Goal: Transaction & Acquisition: Purchase product/service

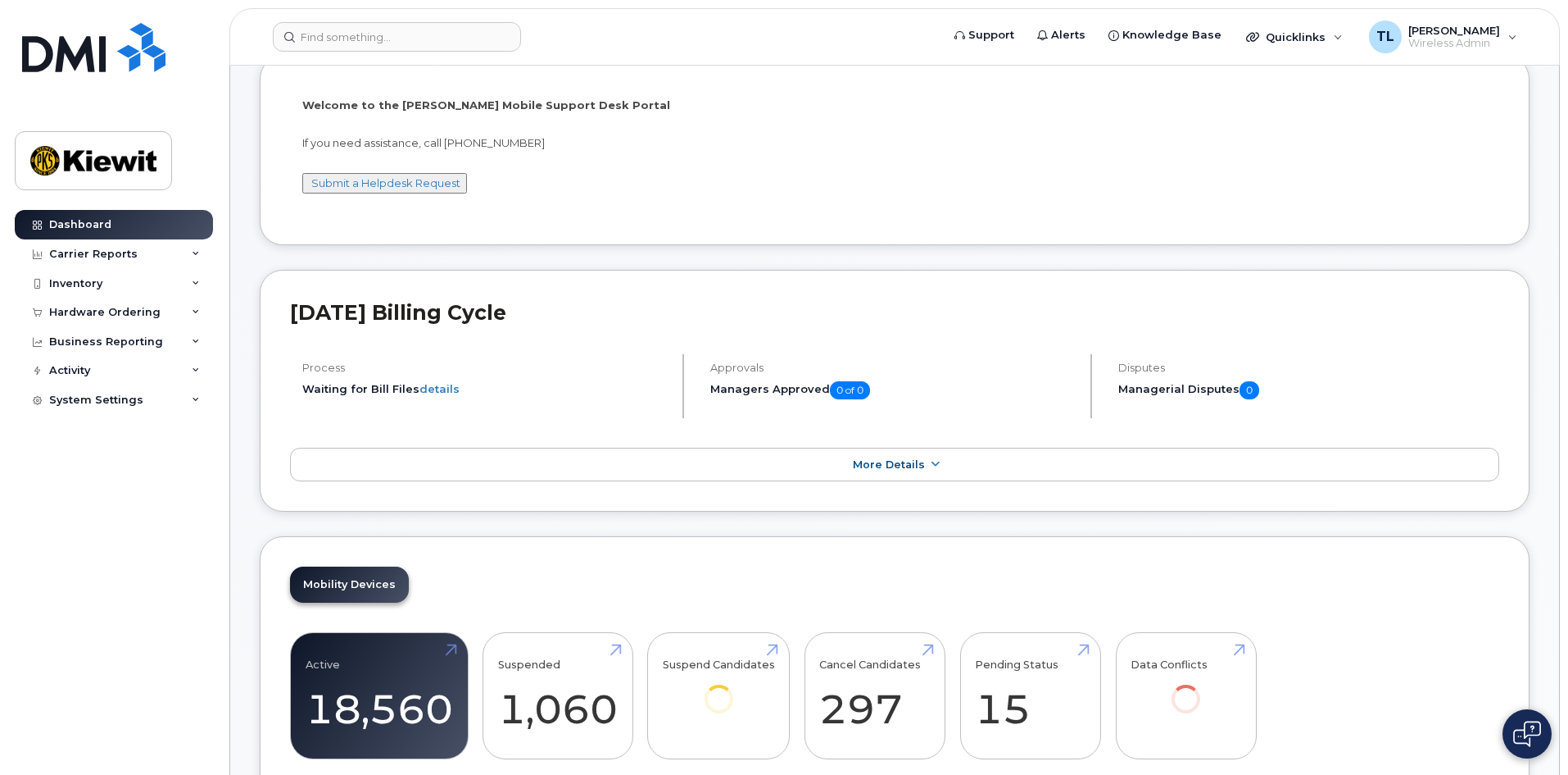
scroll to position [246, 0]
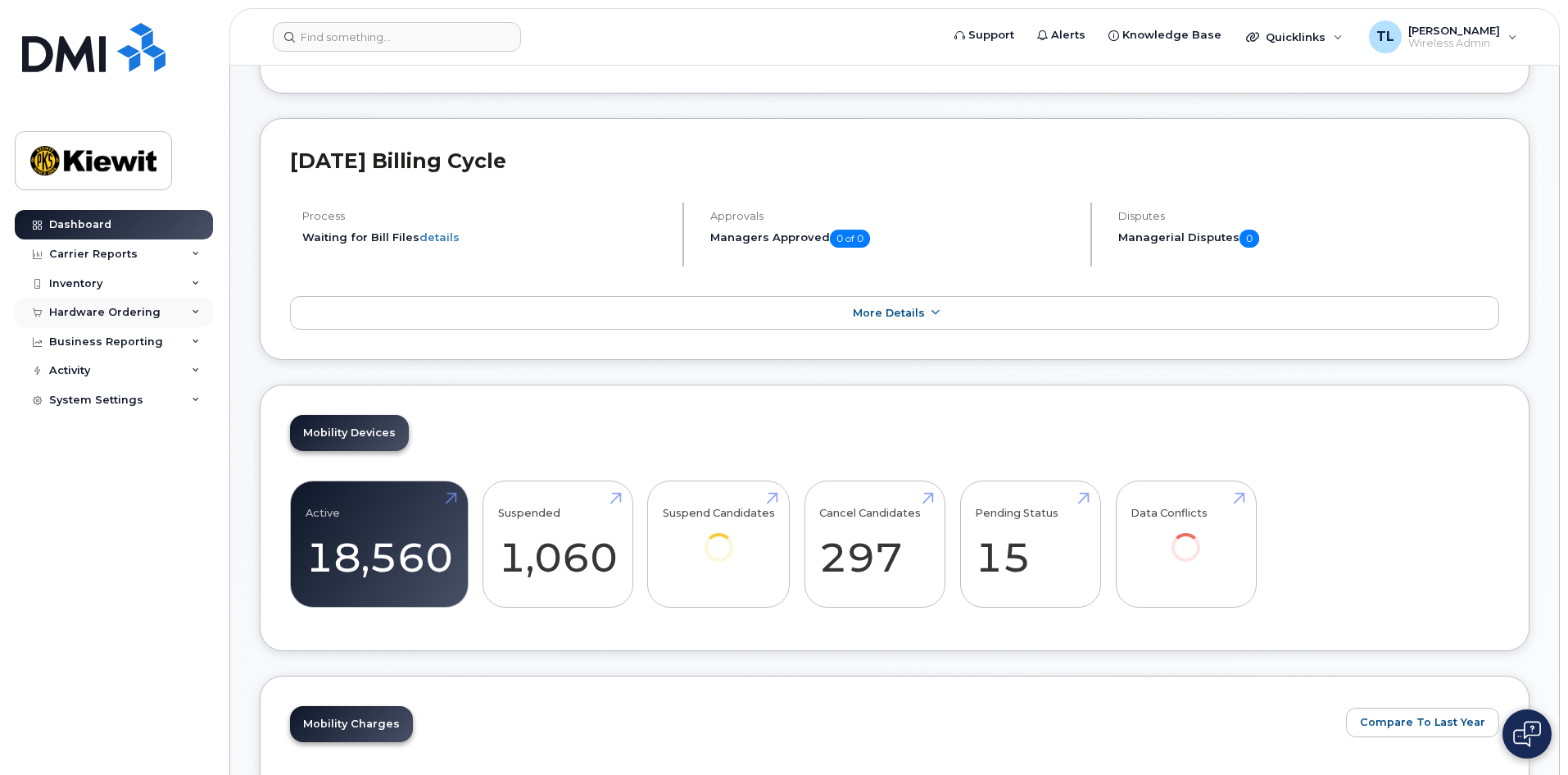
click at [140, 311] on div "Hardware Ordering" at bounding box center [105, 312] width 111 height 13
click at [85, 346] on div "Overview" at bounding box center [83, 342] width 53 height 15
click at [1489, 39] on span "Wireless Admin" at bounding box center [1455, 43] width 92 height 13
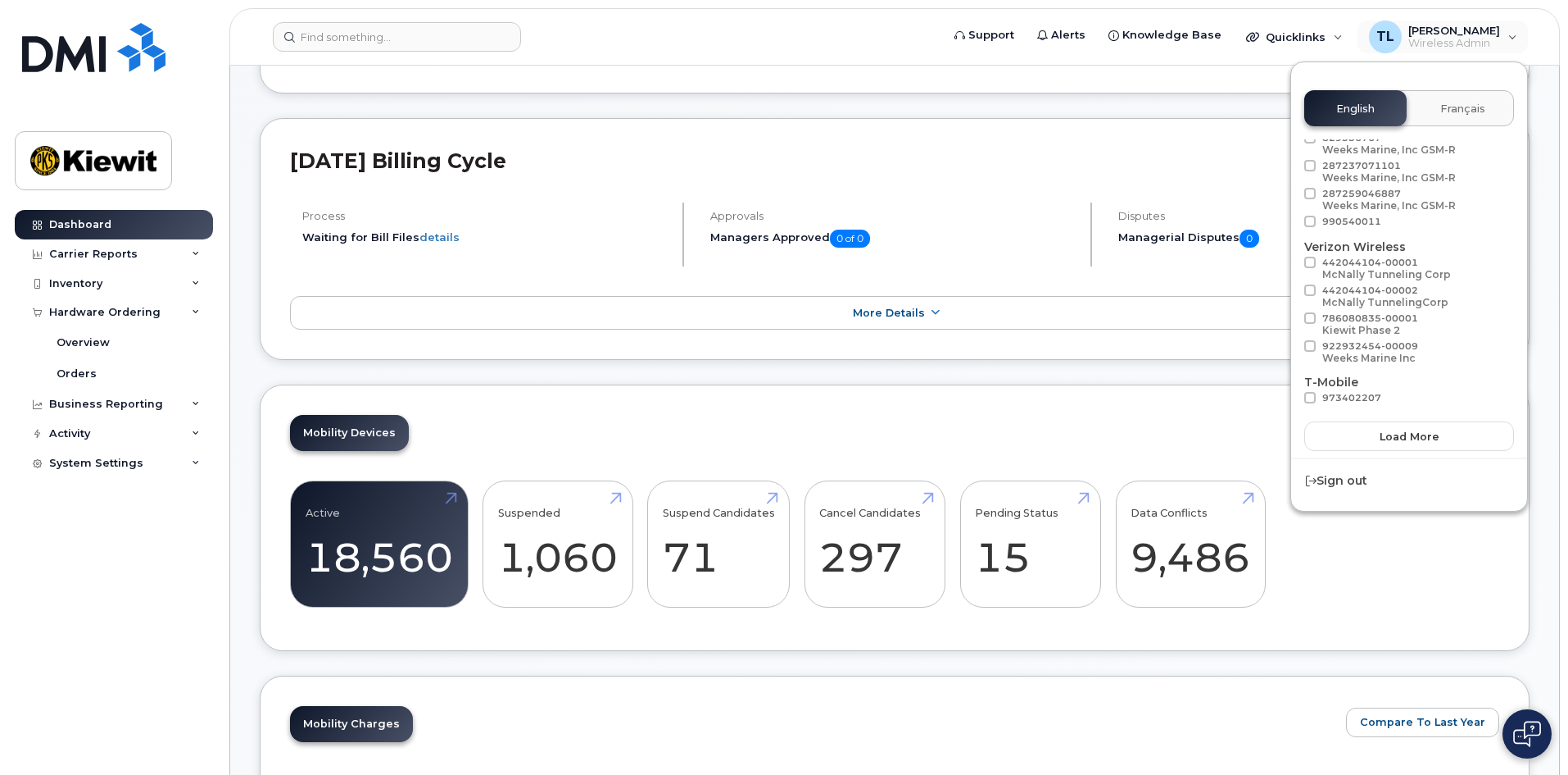
scroll to position [0, 0]
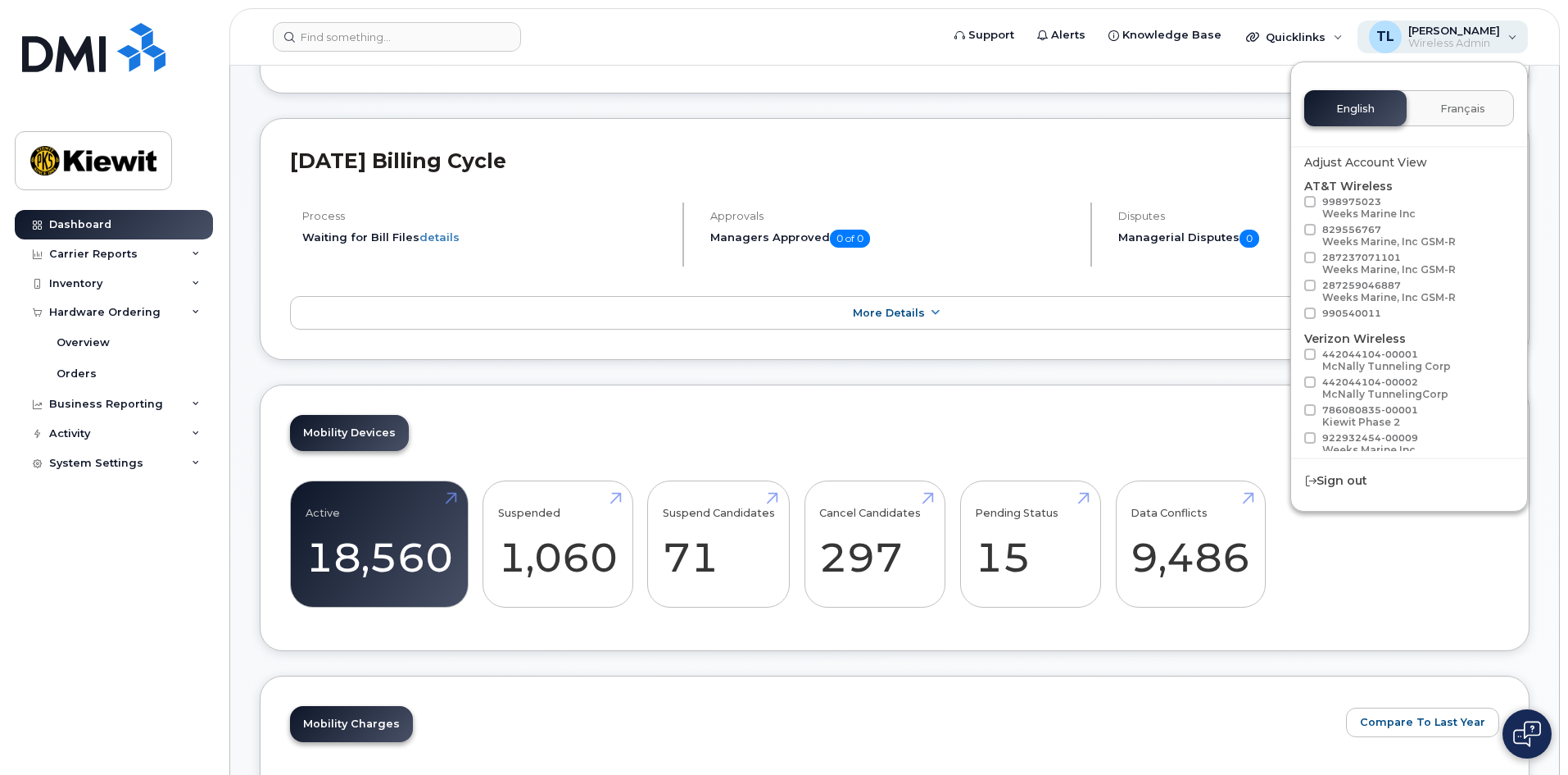
click at [1501, 37] on div "TL Tanner Lamoree Wireless Admin" at bounding box center [1443, 36] width 172 height 33
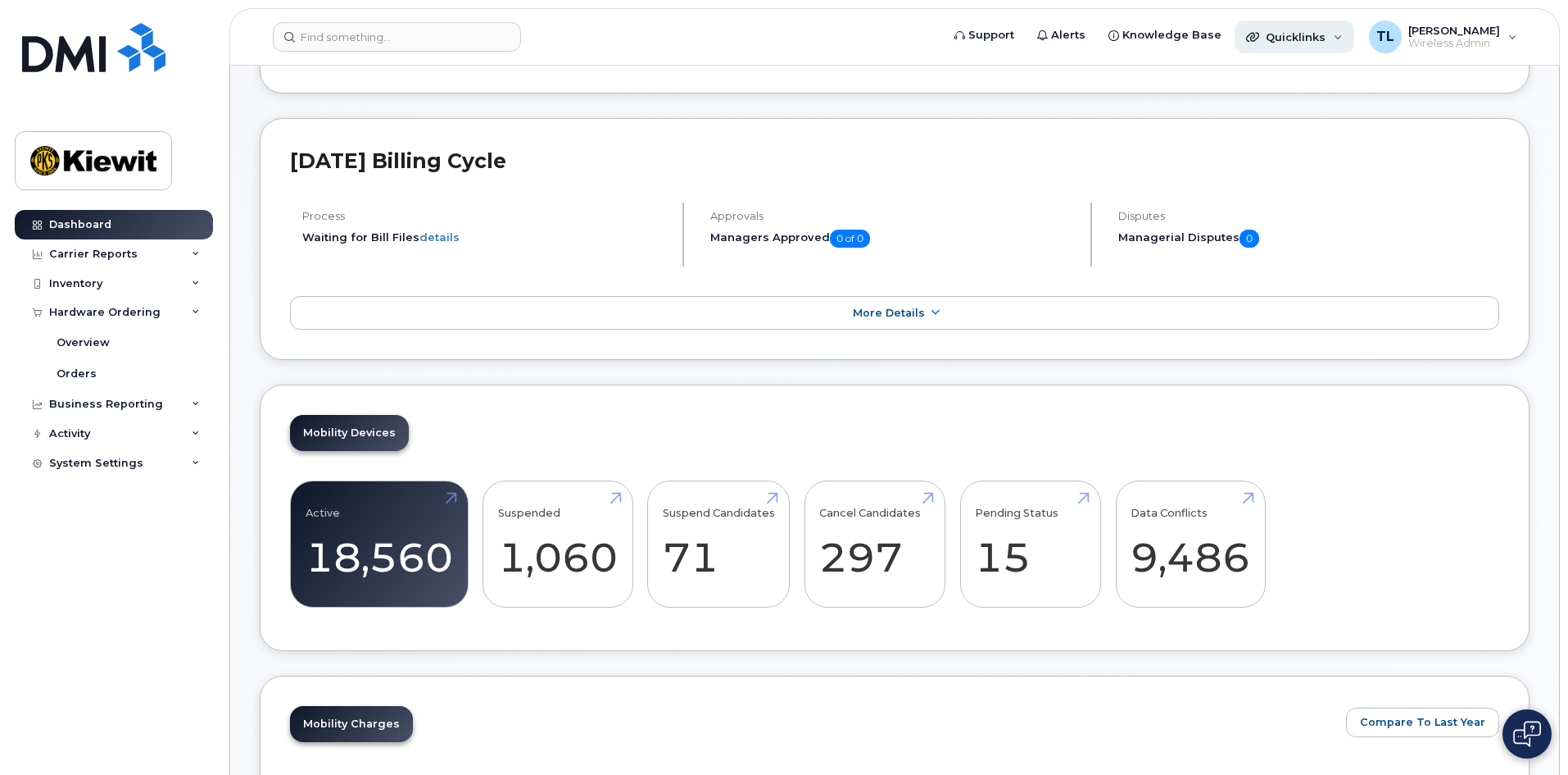
click at [1302, 42] on span "Quicklinks" at bounding box center [1296, 36] width 60 height 13
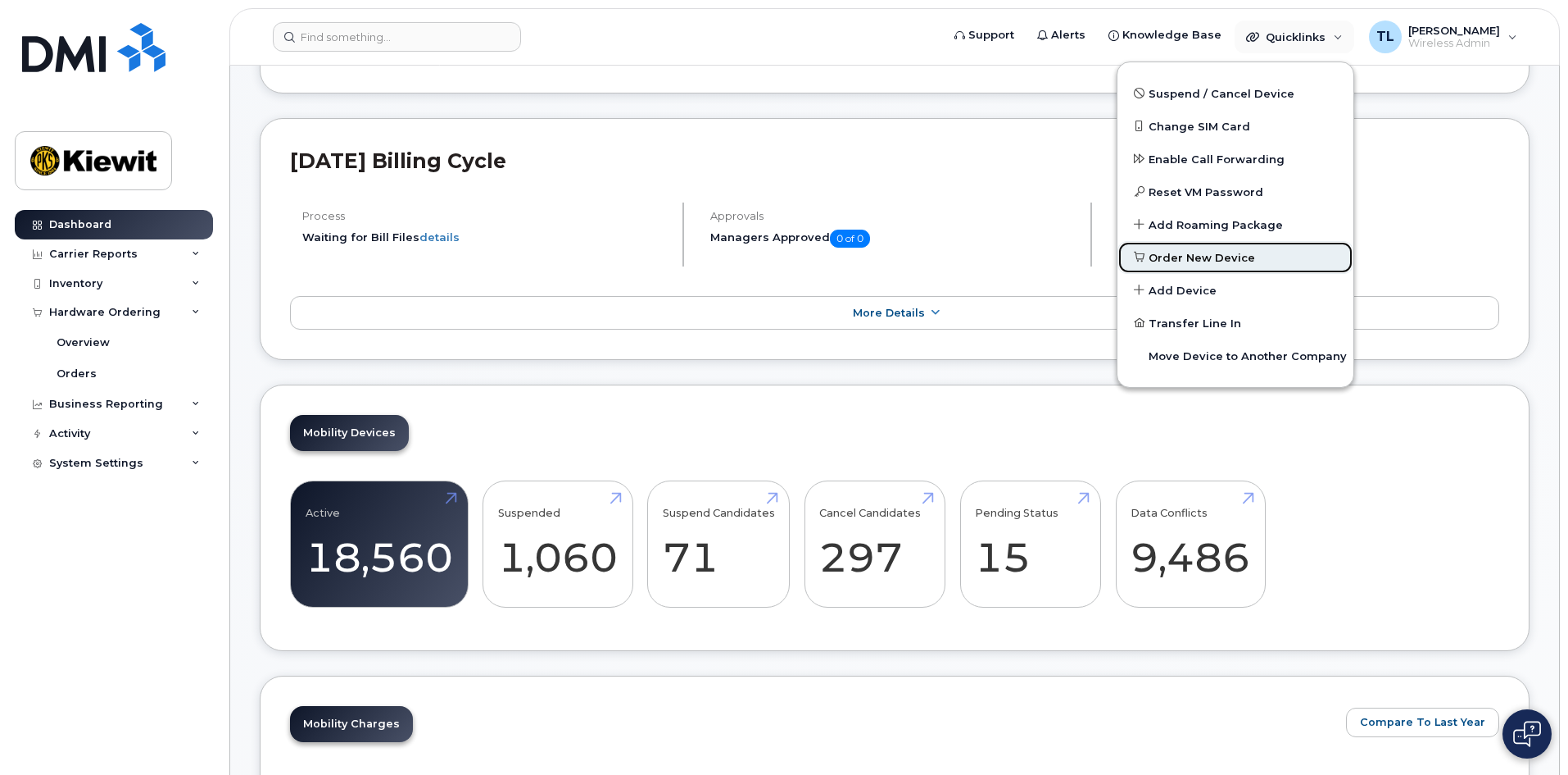
click at [1202, 254] on span "Order New Device" at bounding box center [1202, 258] width 106 height 17
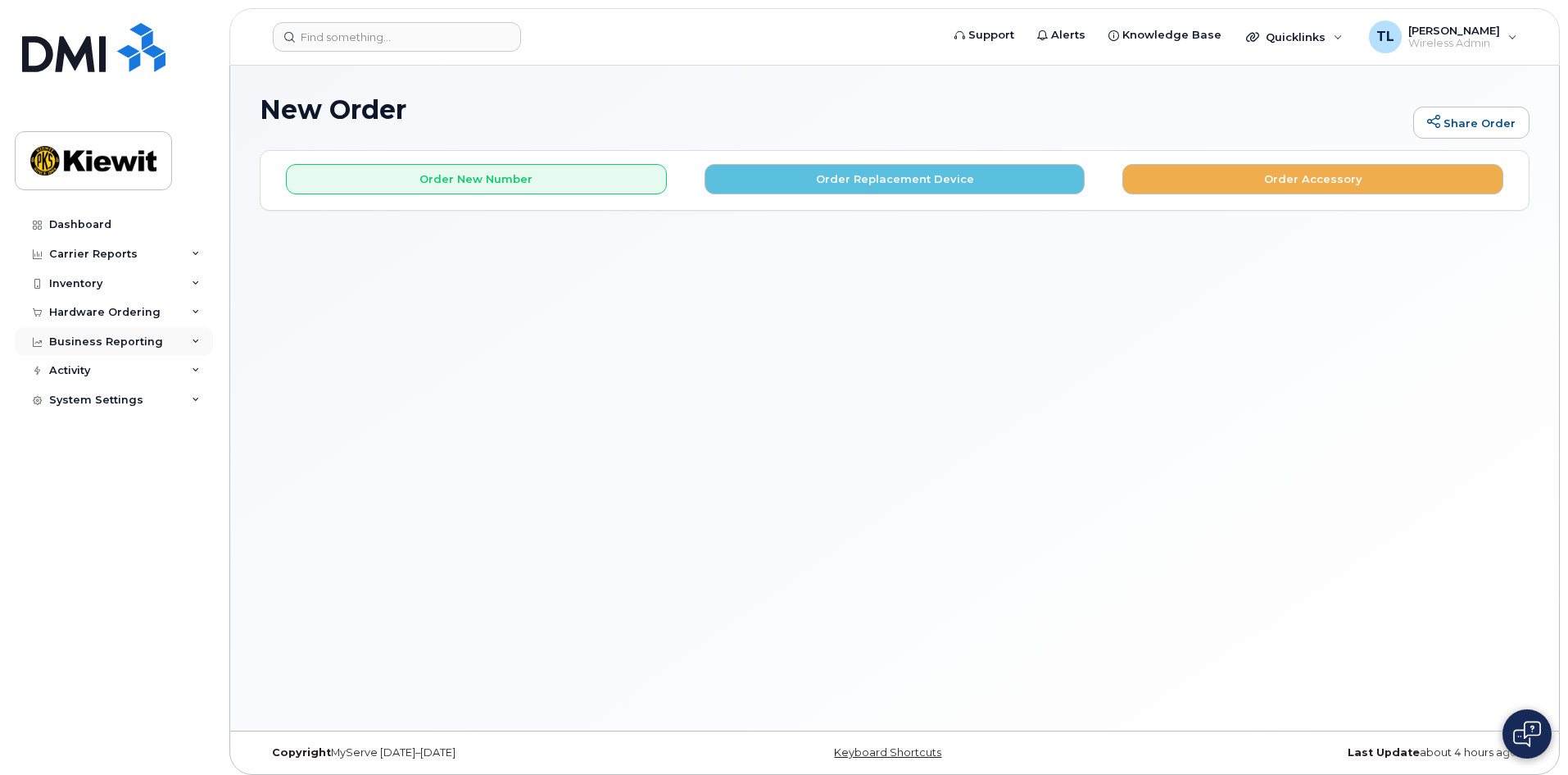
click at [133, 341] on div "Business Reporting" at bounding box center [106, 341] width 114 height 13
click at [168, 314] on div "Hardware Ordering" at bounding box center [114, 311] width 198 height 29
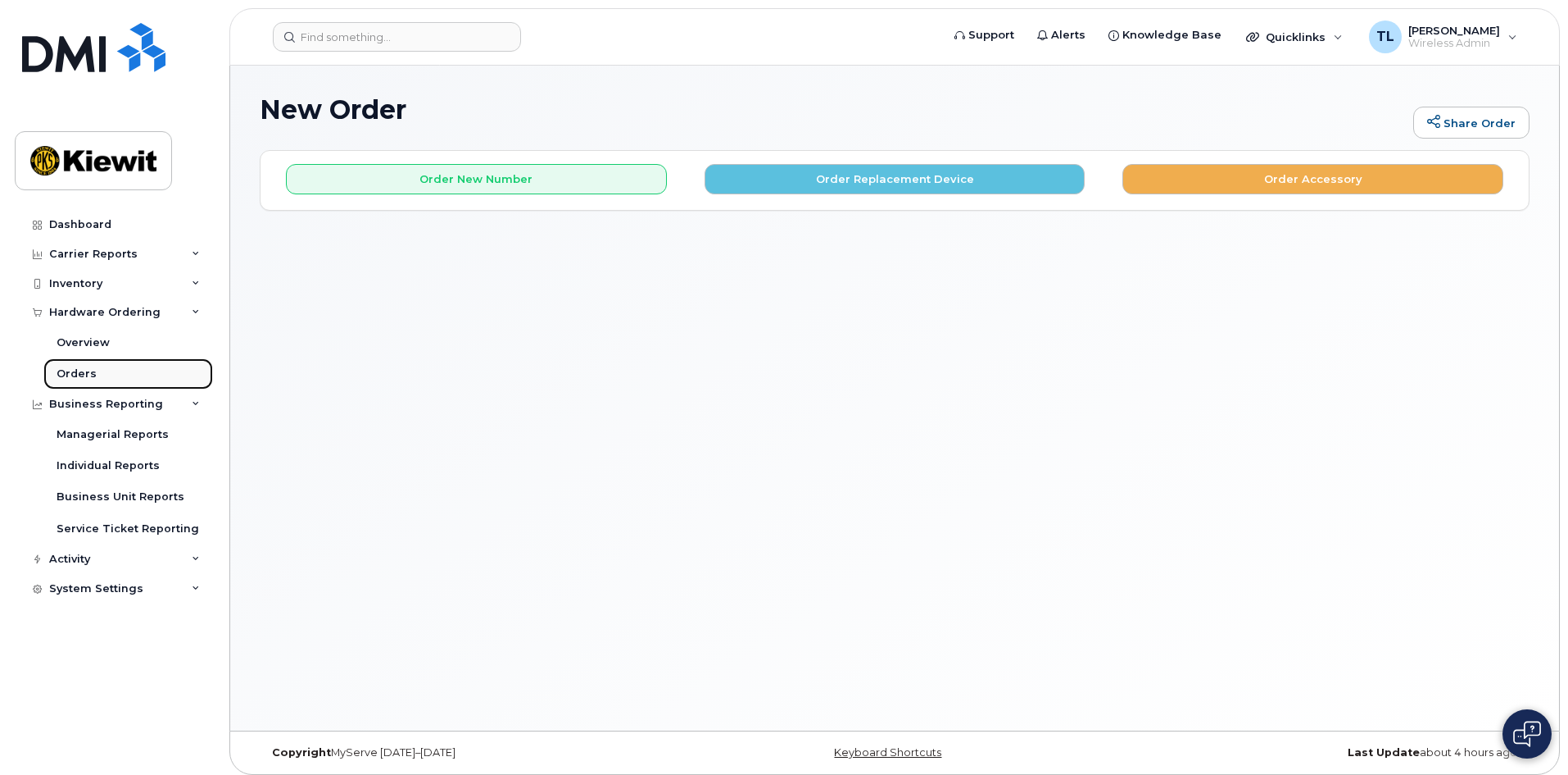
click at [84, 369] on div "Orders" at bounding box center [76, 373] width 40 height 15
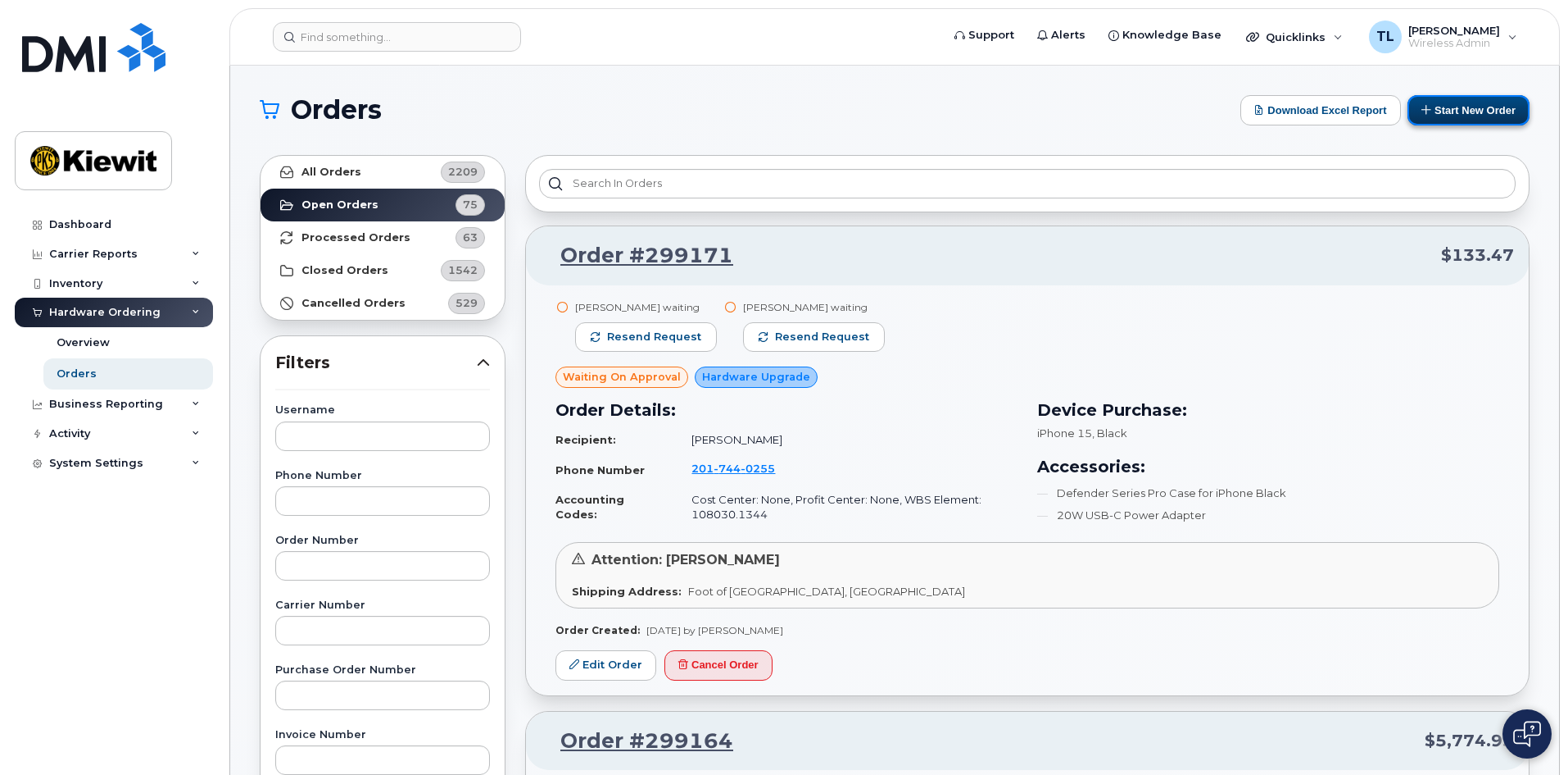
click at [1489, 115] on button "Start New Order" at bounding box center [1469, 110] width 122 height 30
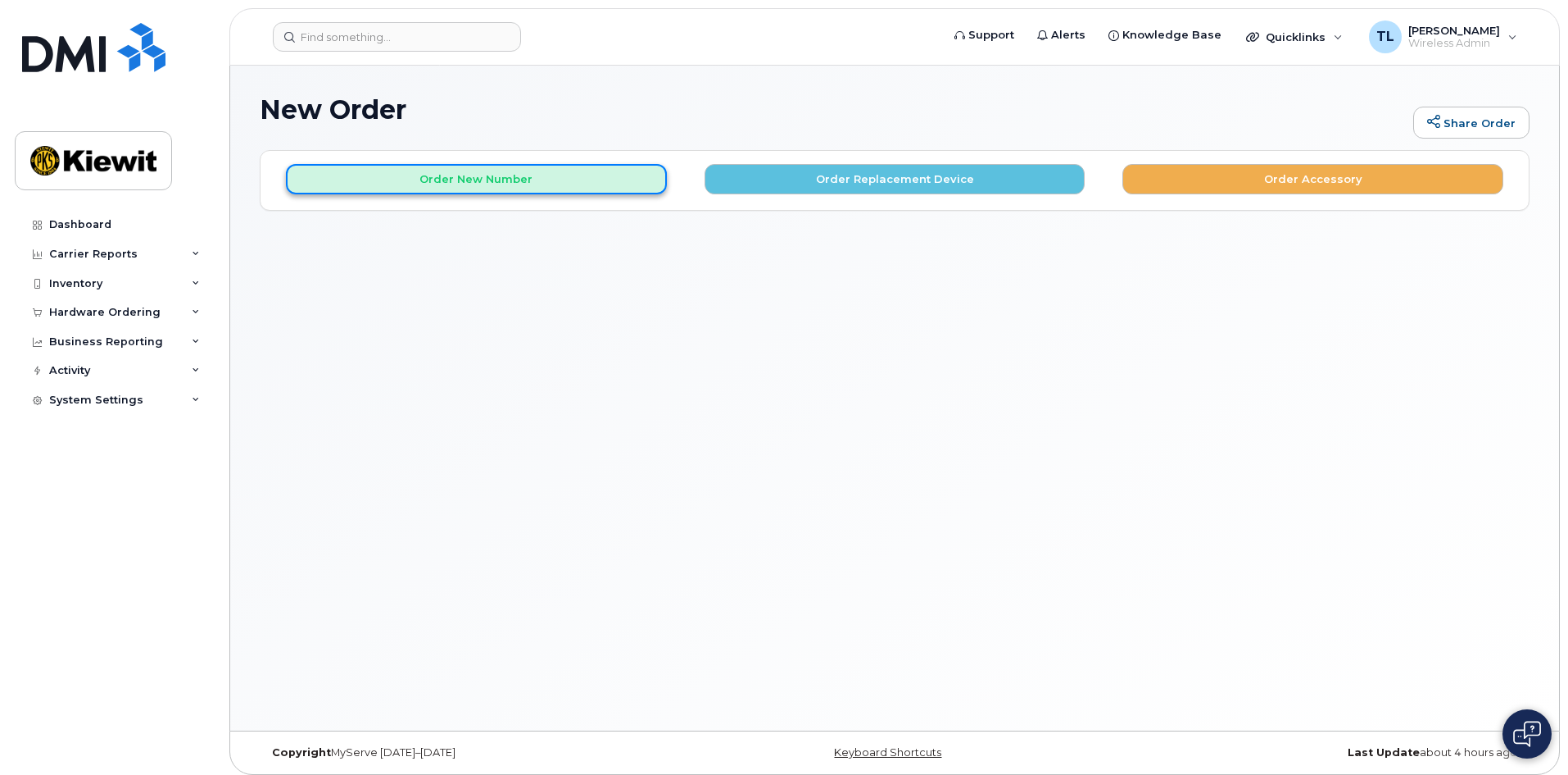
click at [490, 184] on button "Order New Number" at bounding box center [476, 179] width 381 height 30
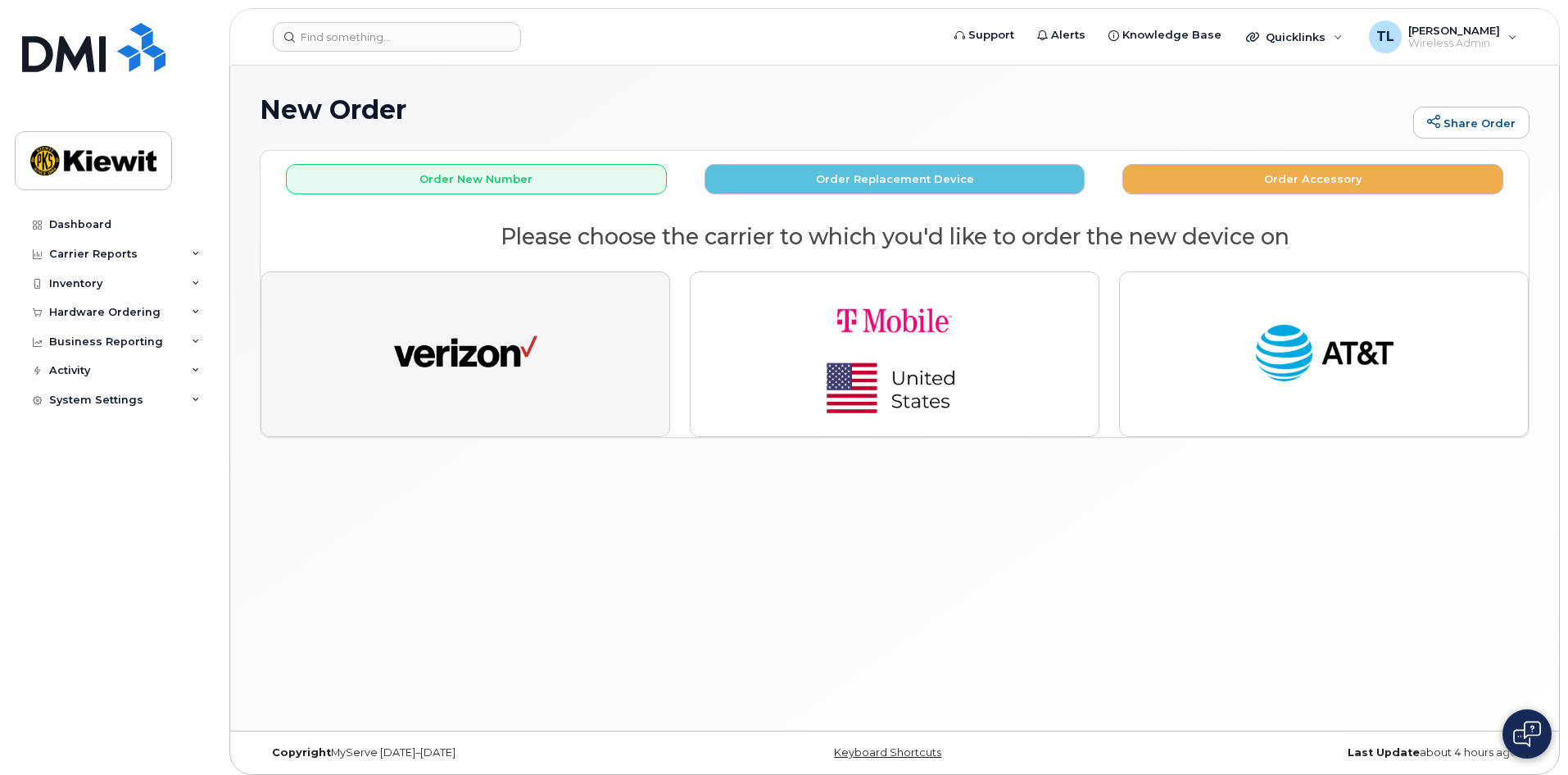
click at [538, 359] on button "button" at bounding box center [465, 354] width 409 height 165
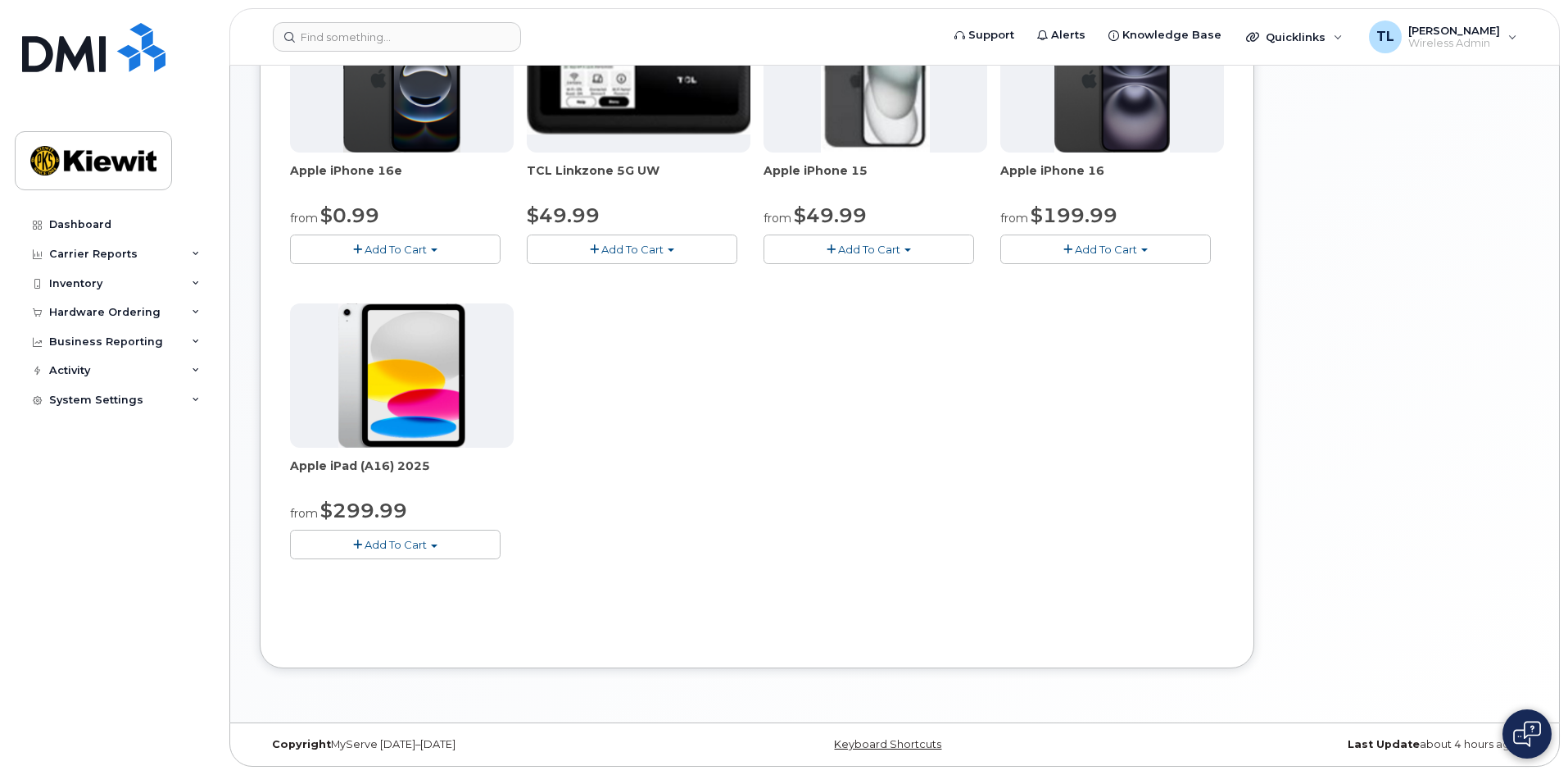
scroll to position [229, 0]
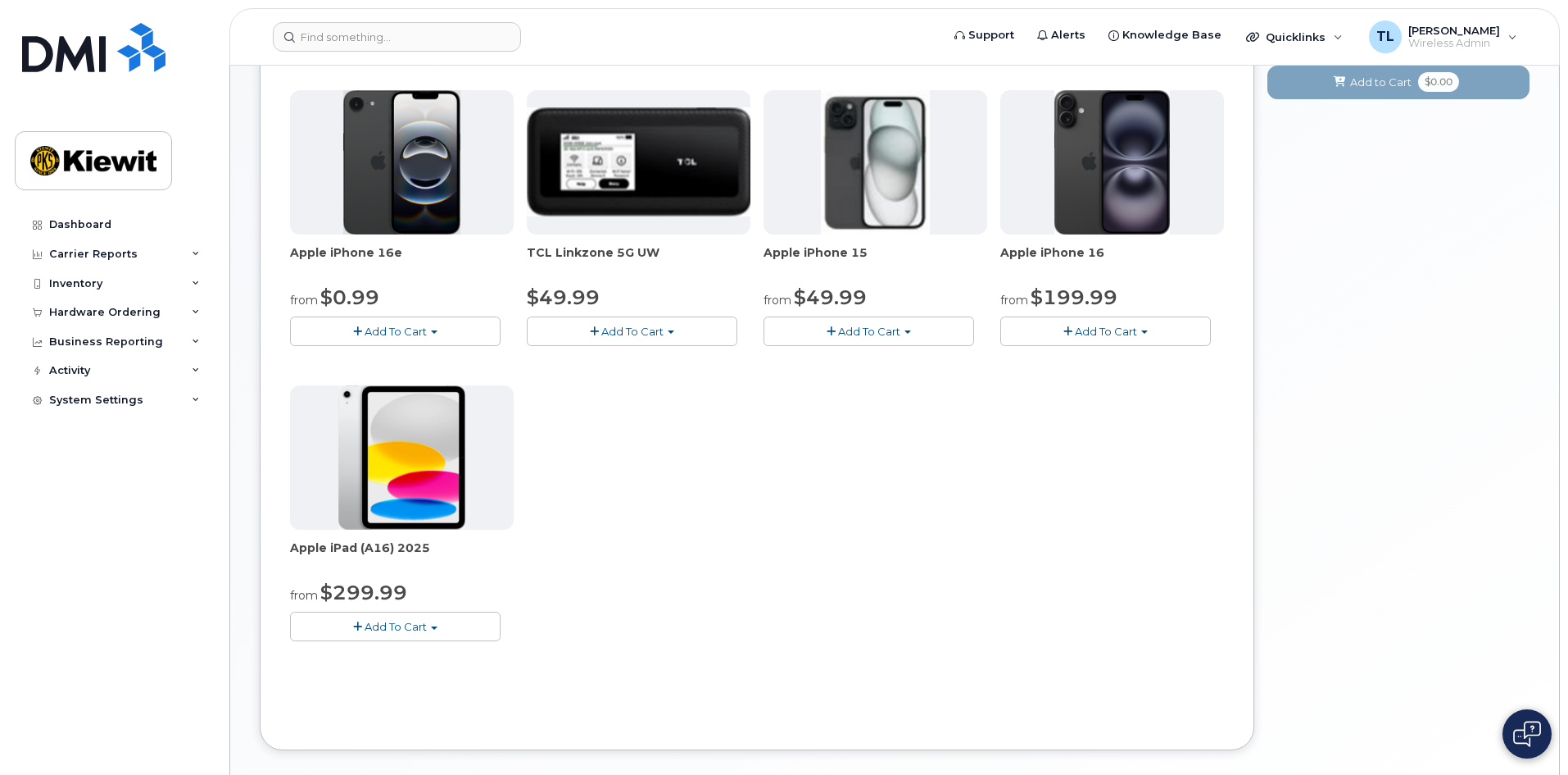
click at [453, 625] on button "Add To Cart" at bounding box center [395, 625] width 210 height 28
click at [440, 659] on link "$299.99 - 2 Year Activation (128GB)" at bounding box center [408, 656] width 226 height 20
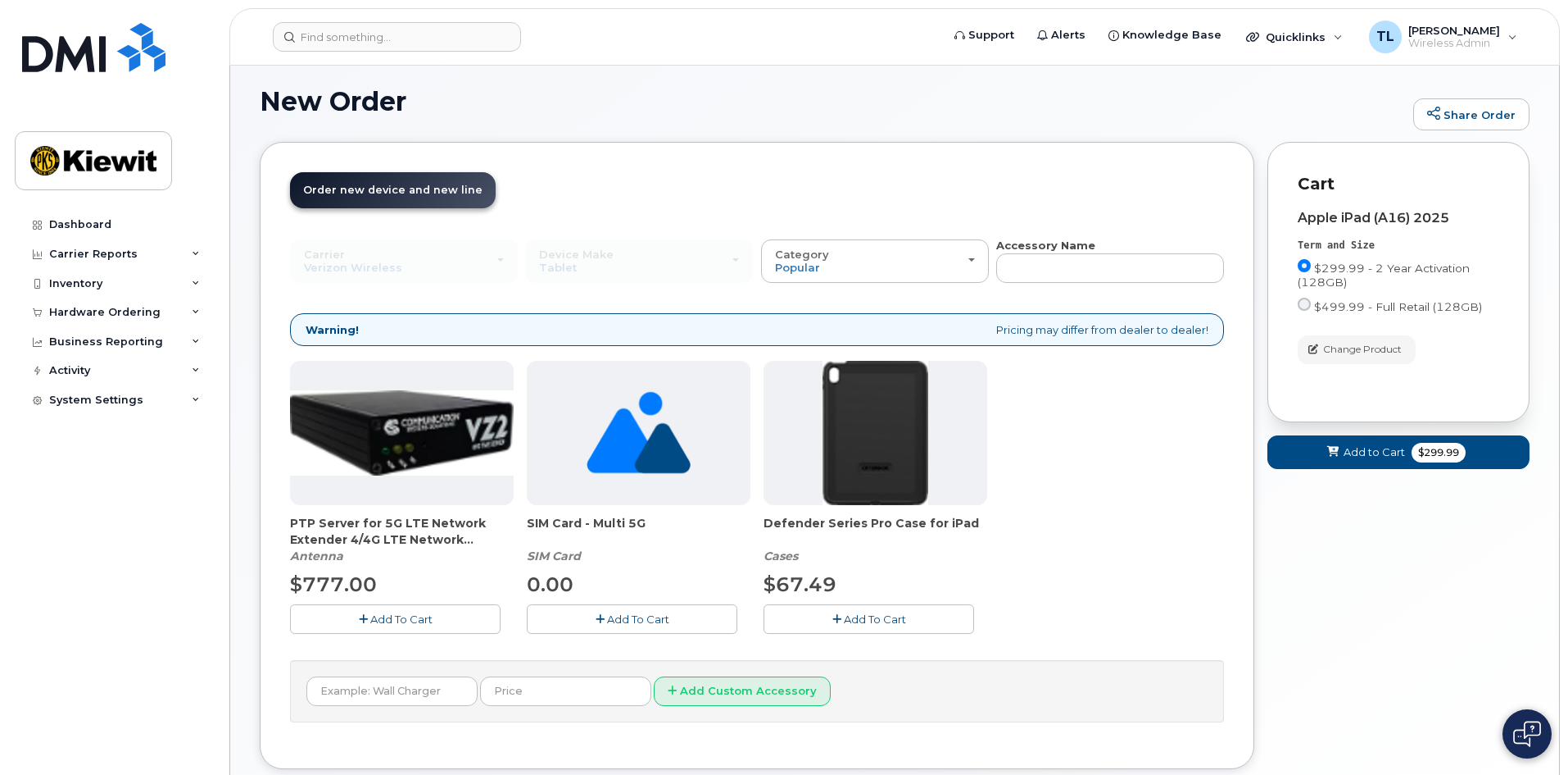
click at [884, 618] on span "Add To Cart" at bounding box center [875, 618] width 62 height 13
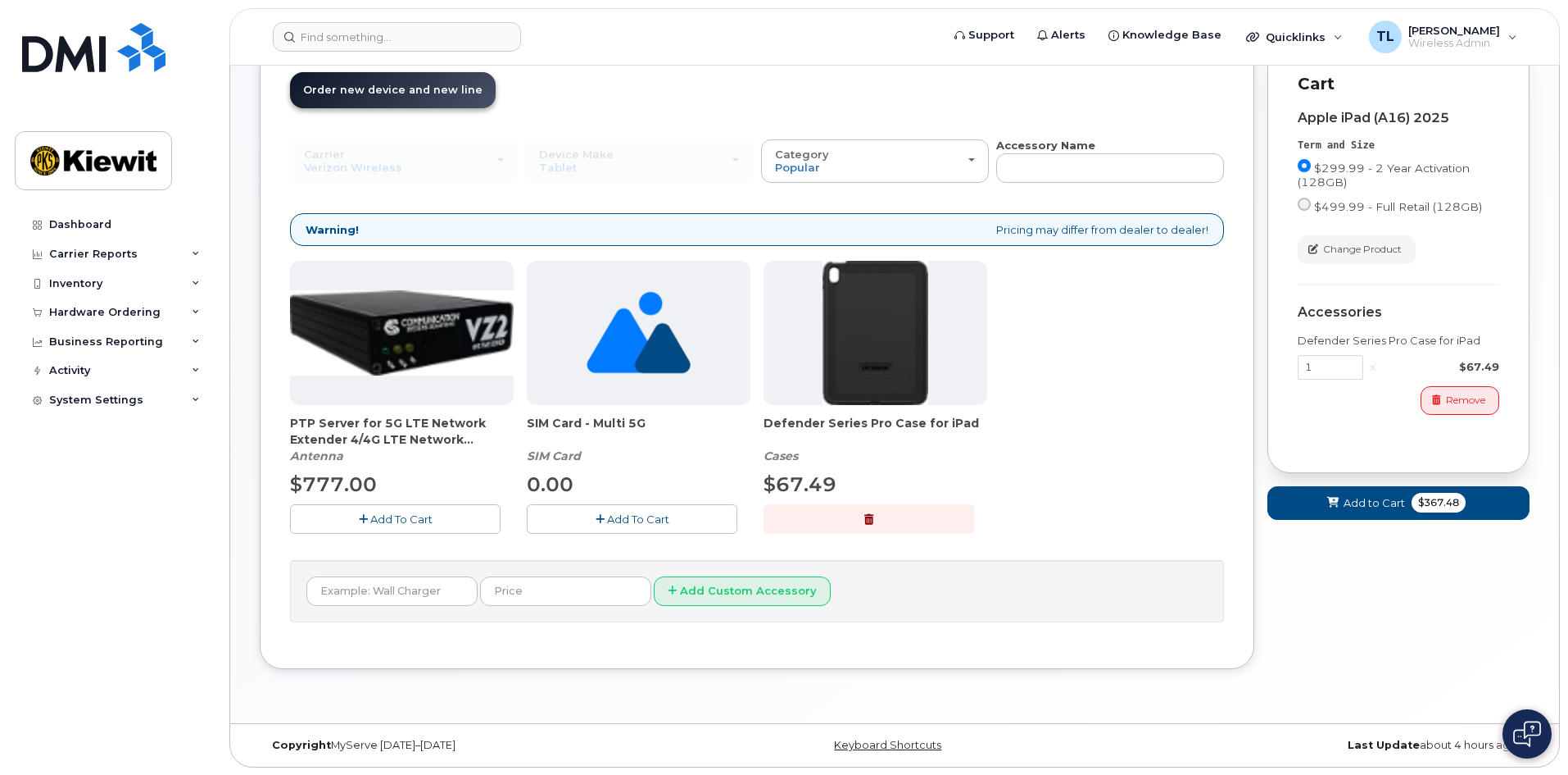
scroll to position [109, 0]
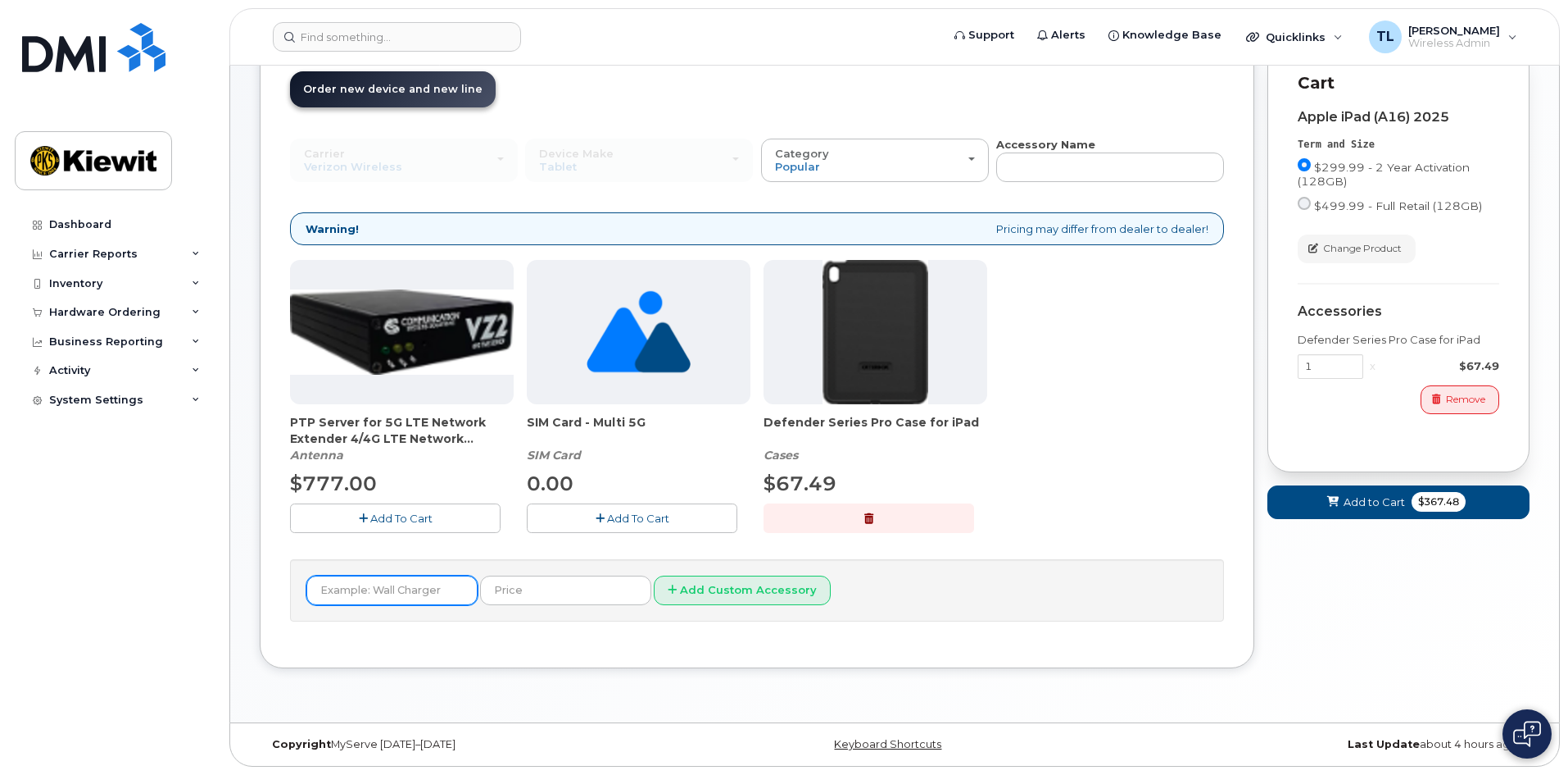
click at [396, 597] on input "text" at bounding box center [393, 589] width 172 height 29
